Goal: Task Accomplishment & Management: Use online tool/utility

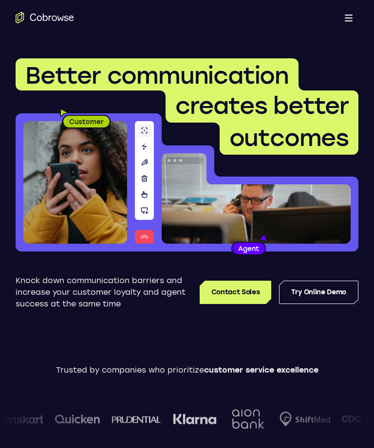
click at [294, 292] on link "Try Online Demo" at bounding box center [318, 292] width 79 height 23
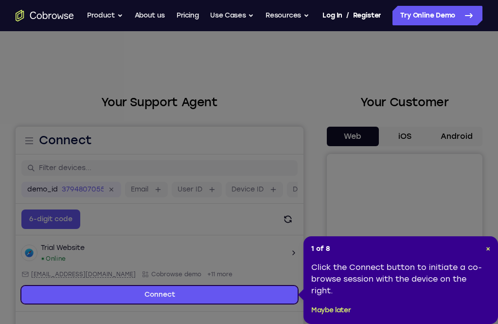
click at [492, 245] on div "1 of 8 × Click the Connect button to initiate a co-browse session with the devi…" at bounding box center [401, 280] width 195 height 88
click at [491, 244] on div "1 of 8 × Click the Connect button to initiate a co-browse session with the devi…" at bounding box center [401, 280] width 195 height 88
click at [477, 244] on header "1 of 8 ×" at bounding box center [400, 249] width 179 height 10
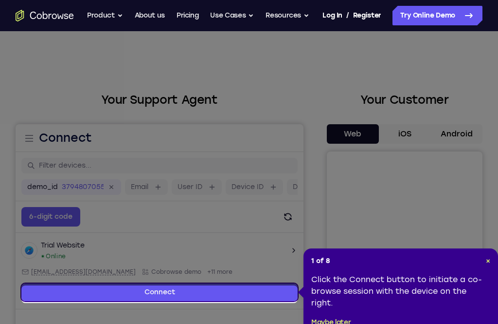
scroll to position [3, 0]
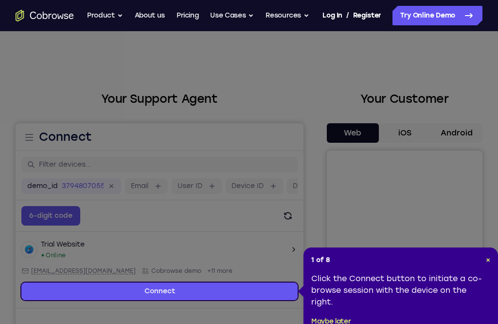
click at [482, 258] on header "1 of 8 ×" at bounding box center [400, 260] width 179 height 10
click at [482, 257] on header "1 of 8 ×" at bounding box center [400, 260] width 179 height 10
click at [487, 258] on span "×" at bounding box center [488, 259] width 4 height 8
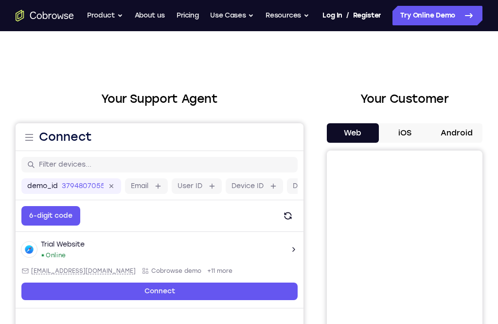
click at [459, 135] on button "Android" at bounding box center [457, 132] width 52 height 19
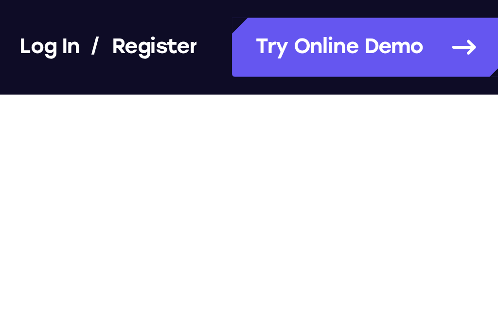
scroll to position [119, 0]
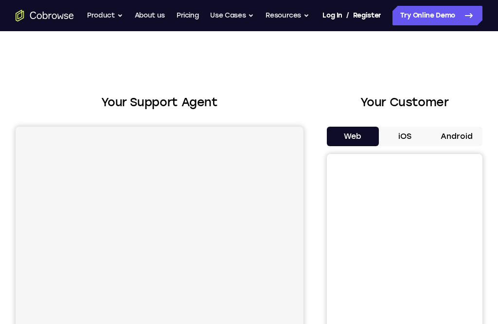
scroll to position [216, 0]
